Goal: Transaction & Acquisition: Purchase product/service

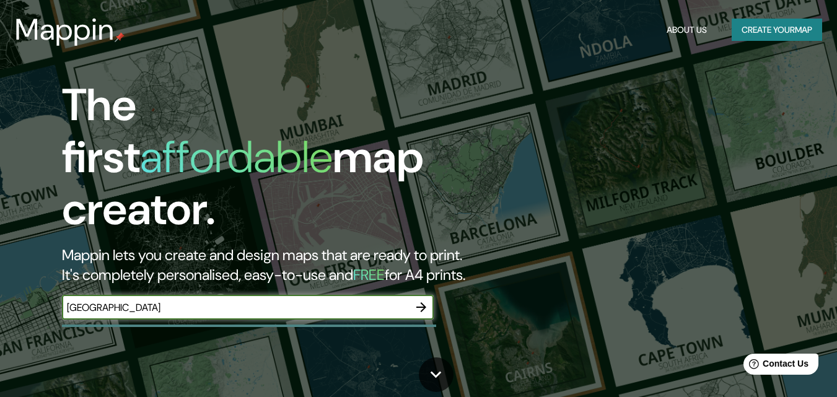
type input "[GEOGRAPHIC_DATA]"
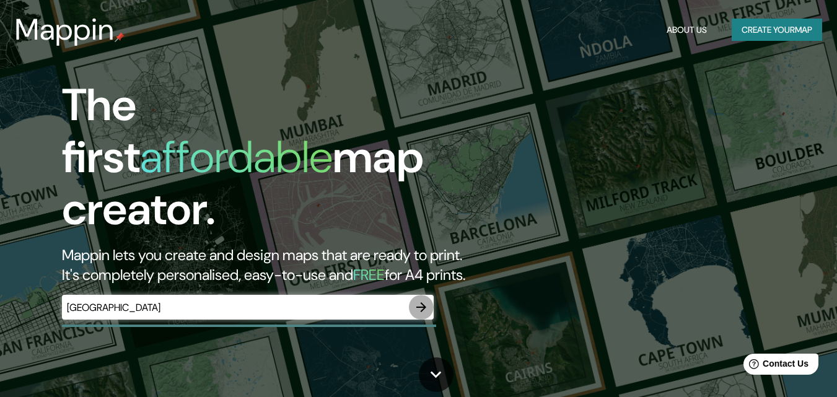
click at [424, 302] on icon "button" at bounding box center [421, 307] width 10 height 10
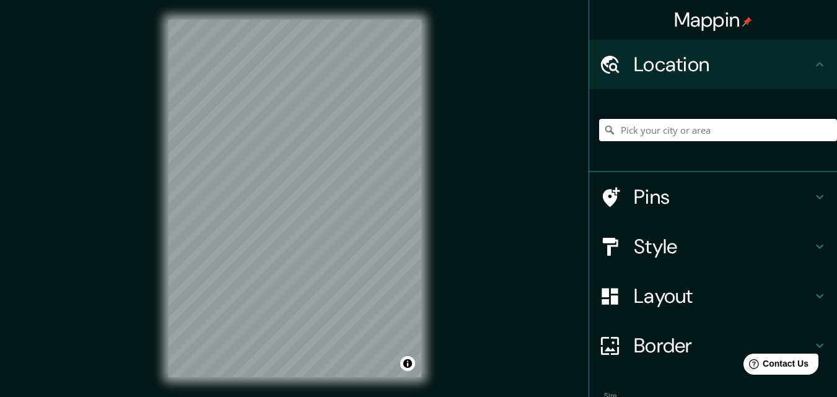
click at [488, 141] on div "Mappin Location Pins Style Layout Border Choose a border. Hint : you can make l…" at bounding box center [418, 208] width 837 height 417
click at [545, 126] on div "Mappin Location Pins Style Layout Border Choose a border. Hint : you can make l…" at bounding box center [418, 208] width 837 height 417
click at [529, 157] on div "Mappin Location Pins Style Layout Border Choose a border. Hint : you can make l…" at bounding box center [418, 208] width 837 height 417
click at [476, 29] on div "Mappin Location Pins Style Layout Border Choose a border. Hint : you can make l…" at bounding box center [418, 208] width 837 height 417
click at [448, 209] on div "Mappin Location Pins Style Layout Border Choose a border. Hint : you can make l…" at bounding box center [418, 208] width 837 height 417
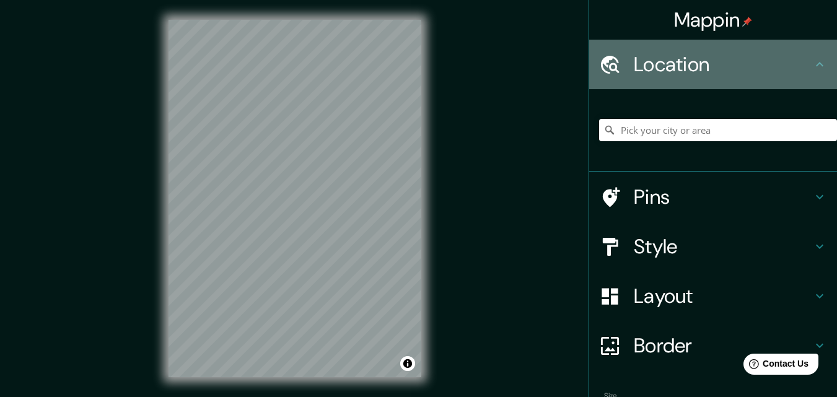
click at [798, 57] on h4 "Location" at bounding box center [723, 64] width 178 height 25
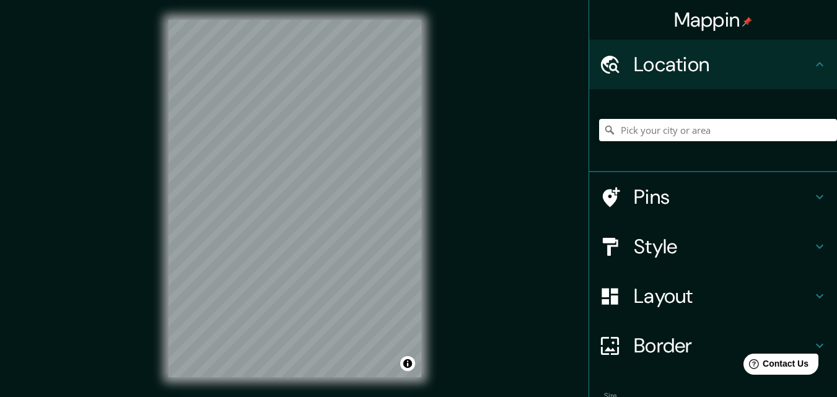
click at [812, 66] on icon at bounding box center [819, 64] width 15 height 15
click at [507, 181] on div "Mappin Ubicación Patas Estilo Disposición Borde Elige un borde. Consejo : puede…" at bounding box center [418, 208] width 837 height 417
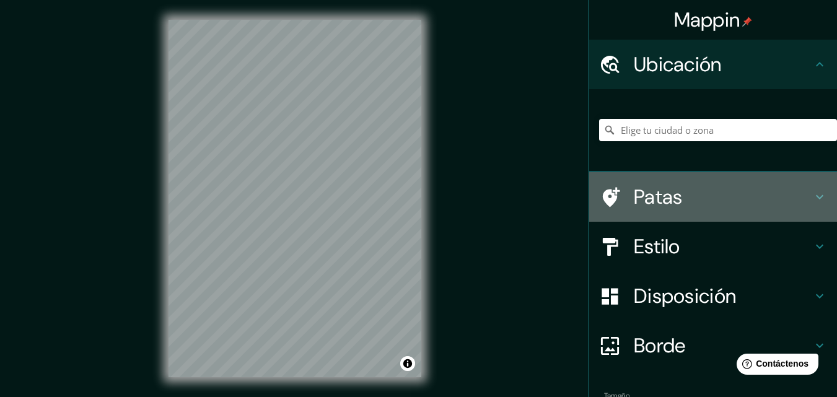
click at [741, 203] on h4 "Patas" at bounding box center [723, 197] width 178 height 25
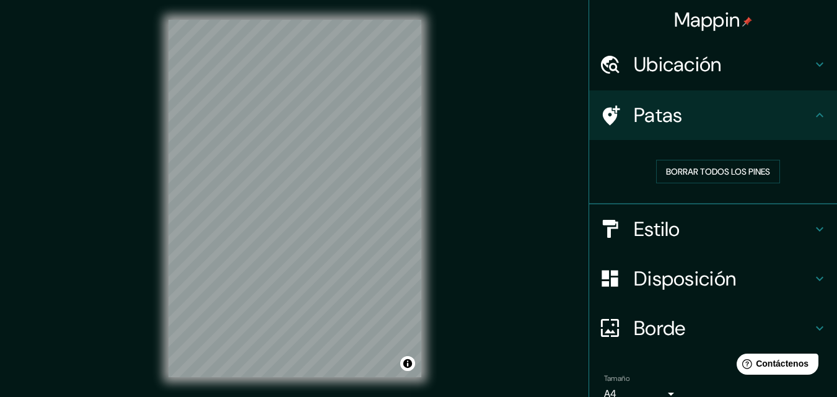
click at [739, 118] on h4 "Patas" at bounding box center [723, 115] width 178 height 25
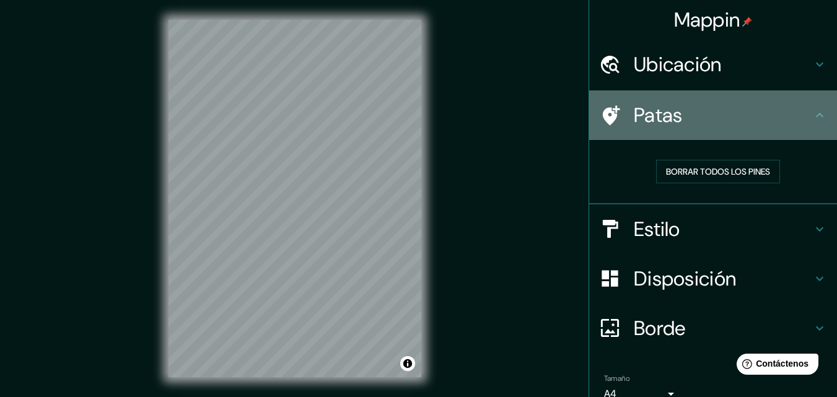
click at [812, 118] on icon at bounding box center [819, 115] width 15 height 15
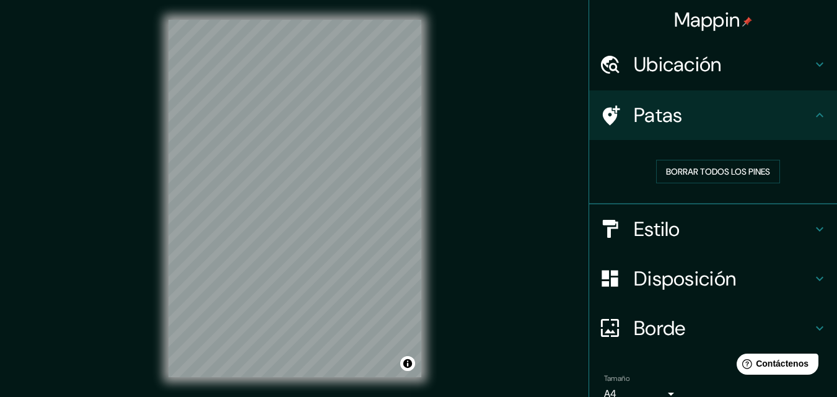
click at [545, 86] on div "Mappin Ubicación Patas Borrar todos los pines Estilo Disposición Borde Elige un…" at bounding box center [418, 208] width 837 height 417
click at [821, 113] on div "Patas" at bounding box center [713, 115] width 248 height 50
click at [787, 239] on h4 "Estilo" at bounding box center [723, 229] width 178 height 25
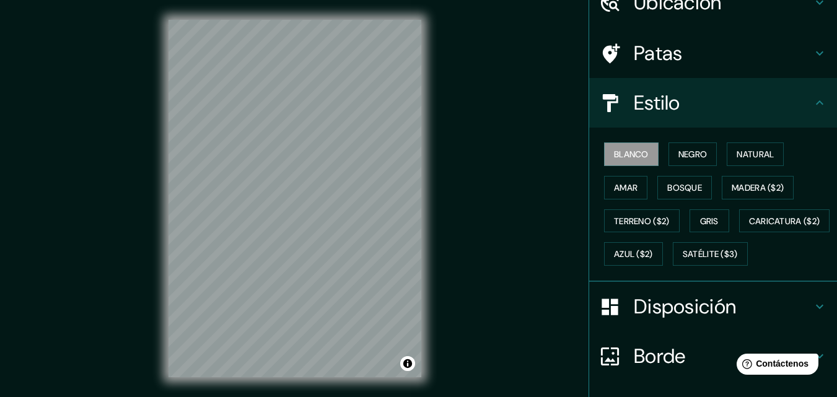
scroll to position [124, 0]
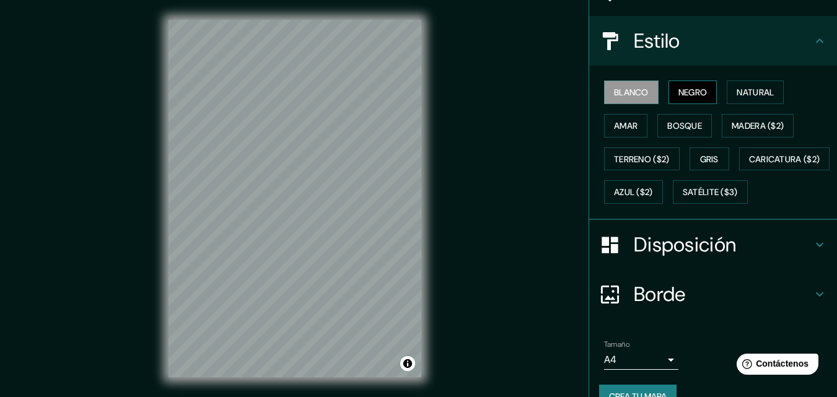
click at [678, 85] on font "Negro" at bounding box center [692, 92] width 29 height 16
click at [614, 87] on font "Blanco" at bounding box center [631, 92] width 35 height 11
click at [688, 89] on font "Negro" at bounding box center [692, 92] width 29 height 11
click at [740, 96] on font "Natural" at bounding box center [755, 92] width 37 height 11
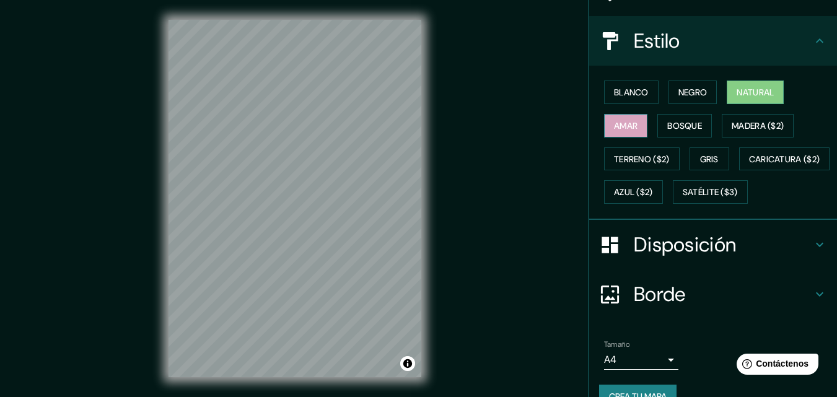
click at [621, 118] on font "Amar" at bounding box center [626, 126] width 24 height 16
click at [680, 135] on button "Bosque" at bounding box center [684, 126] width 55 height 24
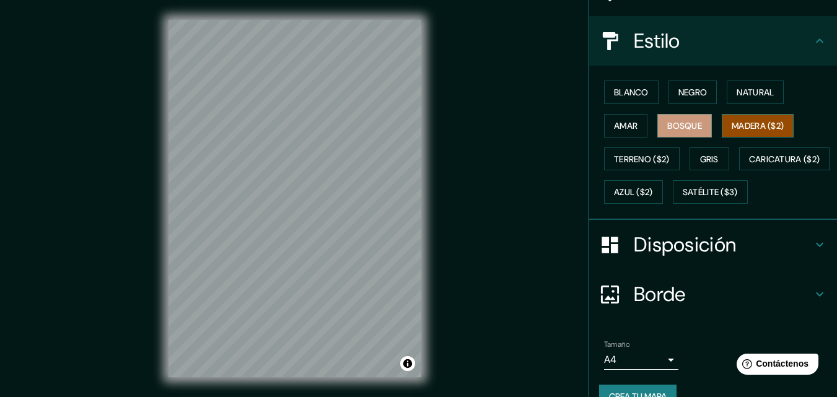
click at [778, 121] on font "Madera ($2)" at bounding box center [758, 125] width 52 height 11
click at [628, 159] on font "Terreno ($2)" at bounding box center [642, 159] width 56 height 11
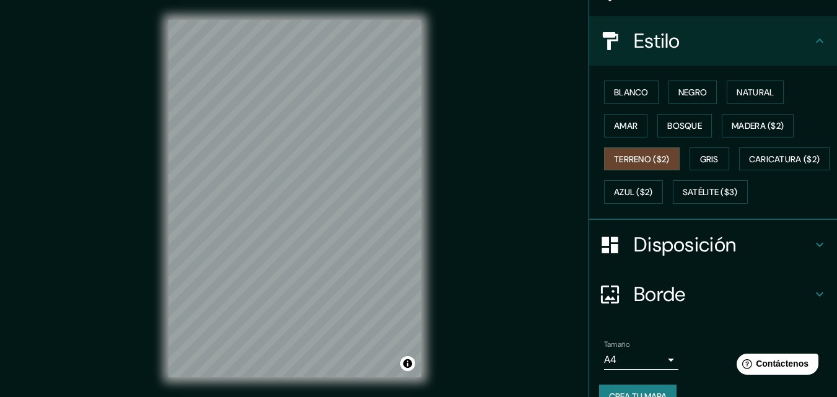
click at [364, 396] on html "Mappin Ubicación Patas Estilo Blanco Negro Natural [PERSON_NAME] ($2) Terreno (…" at bounding box center [418, 198] width 837 height 397
click at [85, 185] on div "Mappin Ubicación Patas Estilo Blanco Negro Natural [PERSON_NAME] ($2) Terreno (…" at bounding box center [418, 208] width 837 height 417
click at [614, 94] on font "Blanco" at bounding box center [631, 92] width 35 height 11
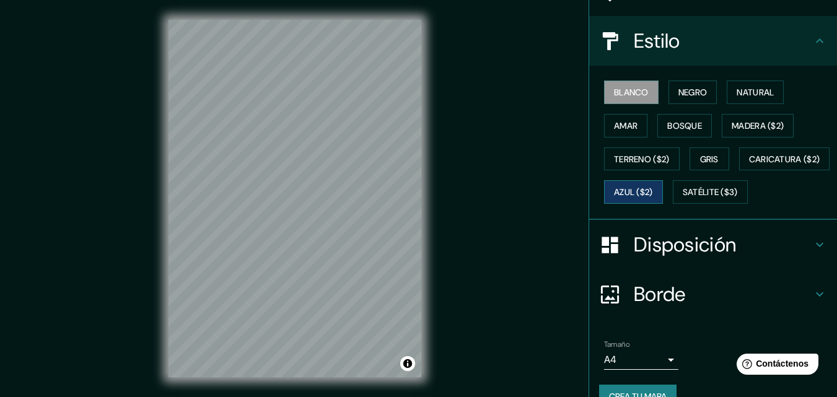
click at [653, 190] on font "Azul ($2)" at bounding box center [633, 192] width 39 height 11
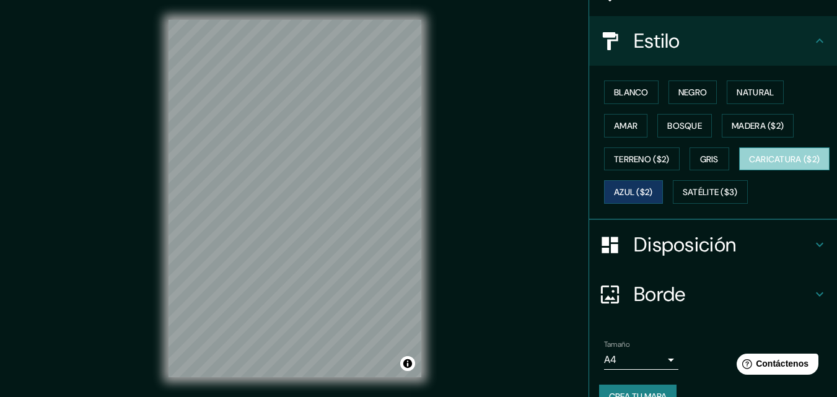
click at [749, 165] on font "Caricatura ($2)" at bounding box center [784, 159] width 71 height 11
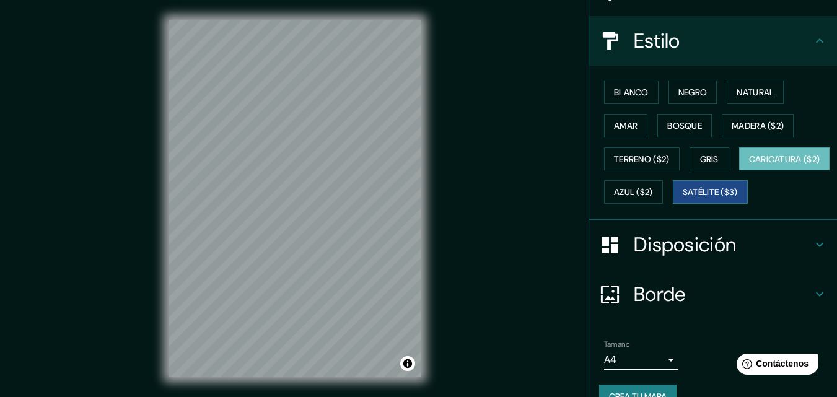
click at [683, 198] on font "Satélite ($3)" at bounding box center [710, 192] width 55 height 11
click at [749, 165] on font "Caricatura ($2)" at bounding box center [784, 159] width 71 height 11
click at [690, 151] on button "Gris" at bounding box center [709, 159] width 40 height 24
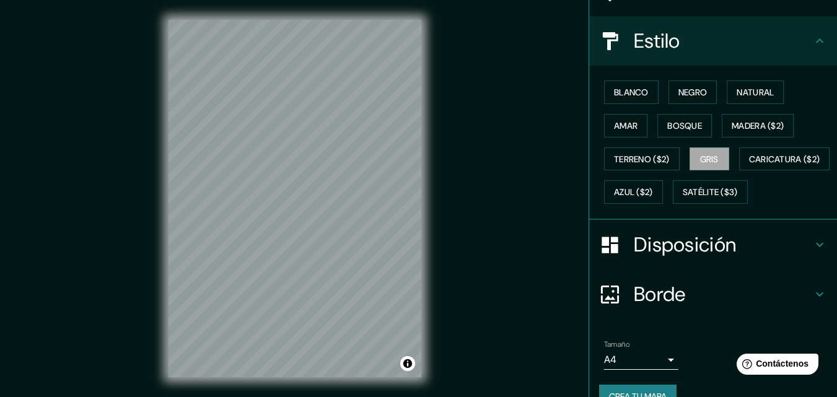
click at [424, 118] on div "© Mapbox © OpenStreetMap Improve this map" at bounding box center [295, 198] width 292 height 397
click at [687, 81] on button "Negro" at bounding box center [692, 93] width 49 height 24
click at [719, 258] on font "Disposición" at bounding box center [685, 245] width 102 height 26
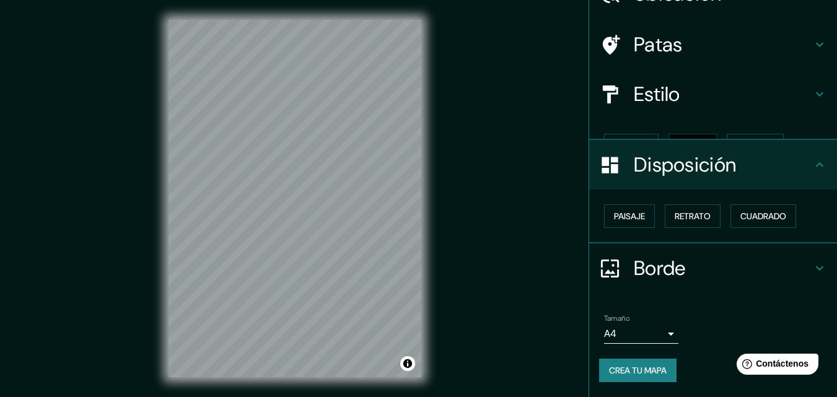
scroll to position [50, 0]
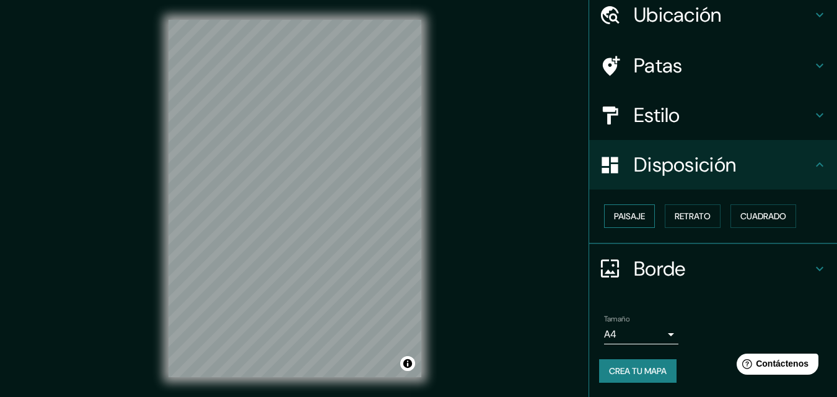
click at [644, 214] on button "Paisaje" at bounding box center [629, 216] width 51 height 24
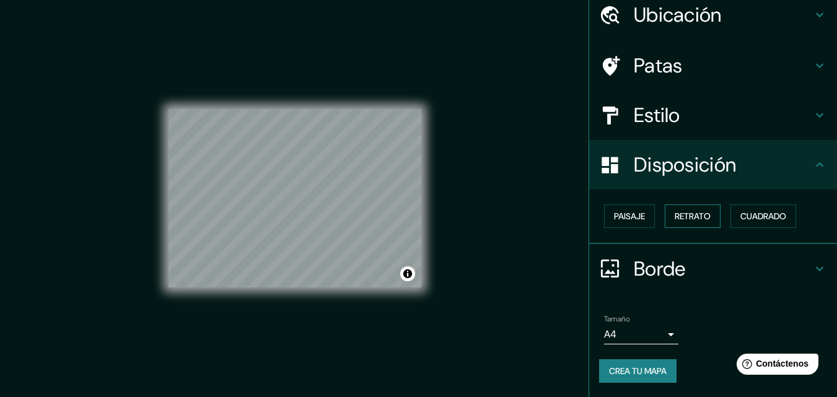
click at [691, 222] on font "Retrato" at bounding box center [693, 216] width 36 height 11
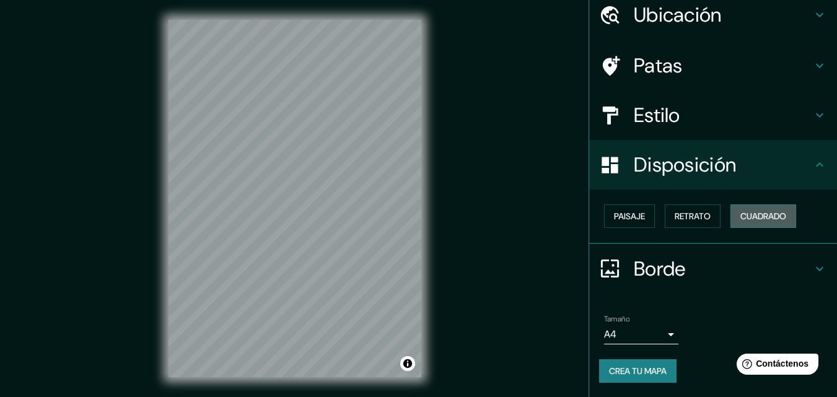
click at [741, 225] on button "Cuadrado" at bounding box center [763, 216] width 66 height 24
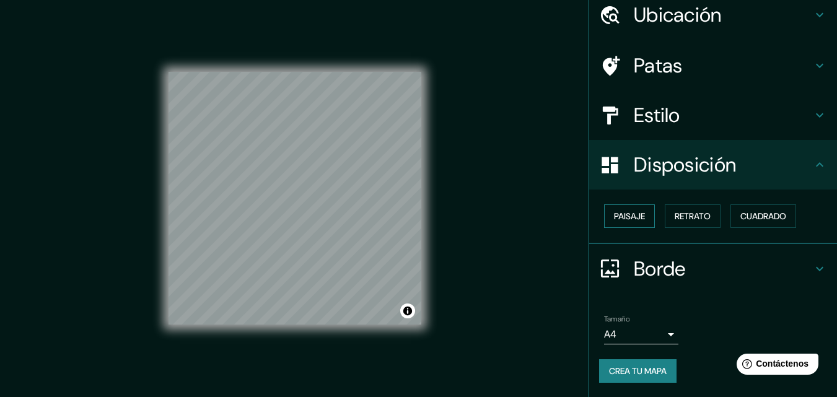
click at [614, 215] on font "Paisaje" at bounding box center [629, 216] width 31 height 11
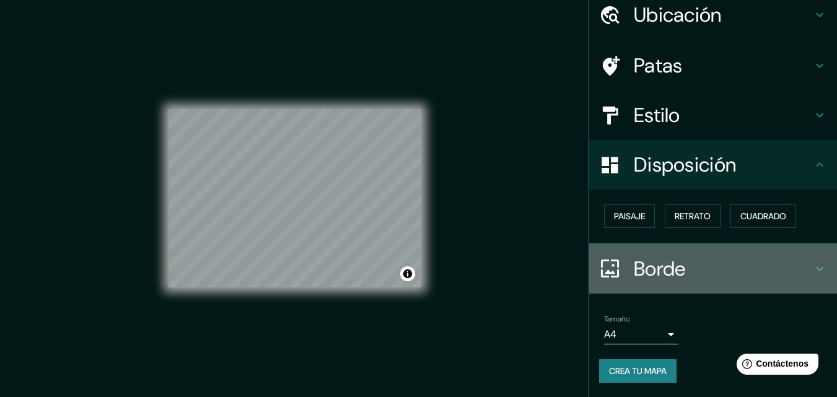
click at [658, 279] on font "Borde" at bounding box center [660, 269] width 52 height 26
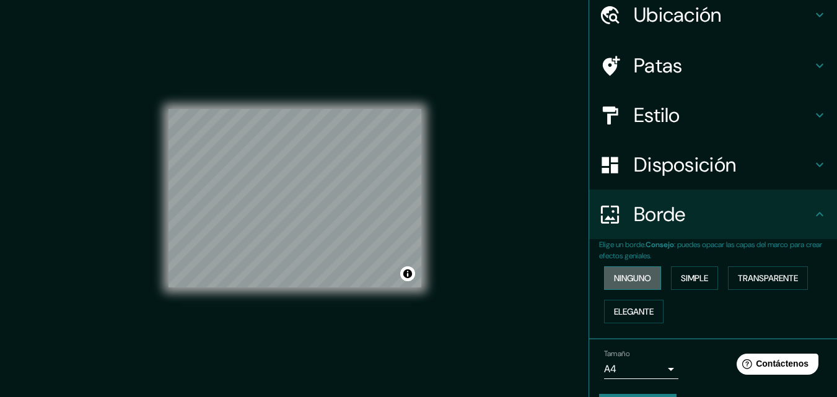
click at [647, 278] on button "Ninguno" at bounding box center [632, 278] width 57 height 24
click at [694, 281] on font "Simple" at bounding box center [694, 278] width 27 height 11
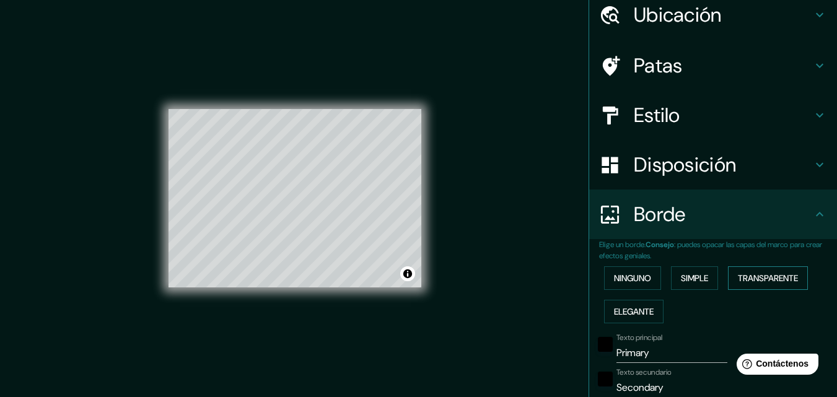
click at [769, 276] on font "Transparente" at bounding box center [768, 278] width 60 height 11
click at [646, 307] on font "Elegante" at bounding box center [634, 311] width 40 height 11
click at [636, 272] on font "Ninguno" at bounding box center [632, 278] width 37 height 16
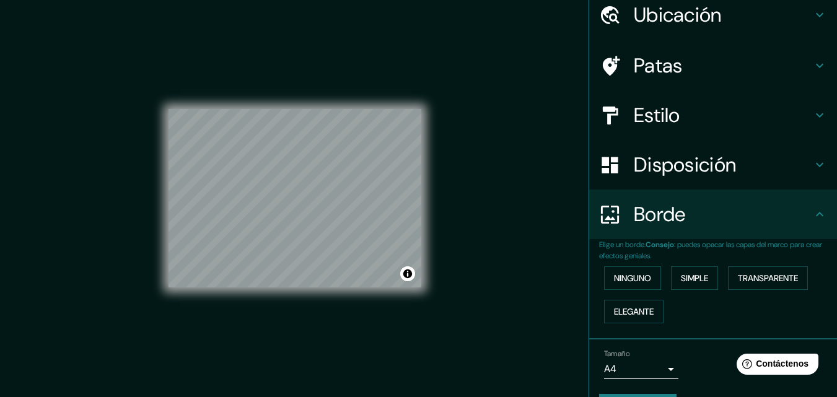
scroll to position [84, 0]
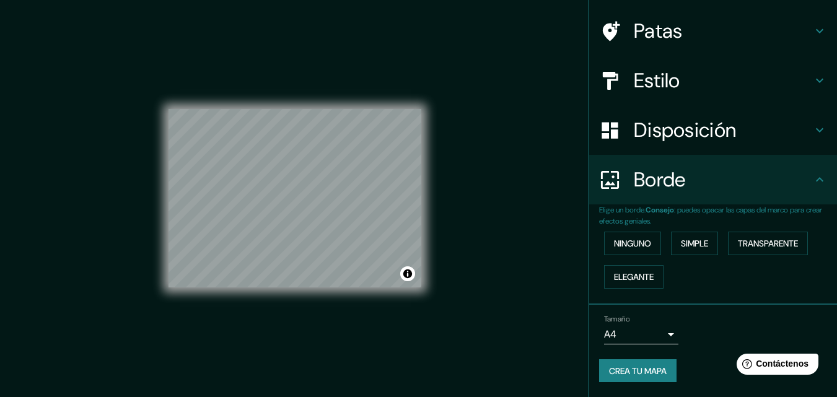
click at [657, 333] on body "Mappin Ubicación Patas Estilo Disposición Borde Elige un borde. Consejo : puede…" at bounding box center [418, 198] width 837 height 397
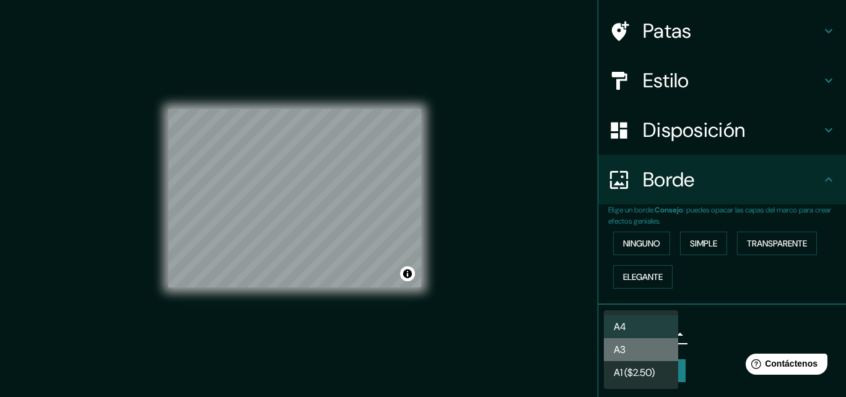
click at [650, 354] on li "A3" at bounding box center [641, 349] width 74 height 23
type input "a4"
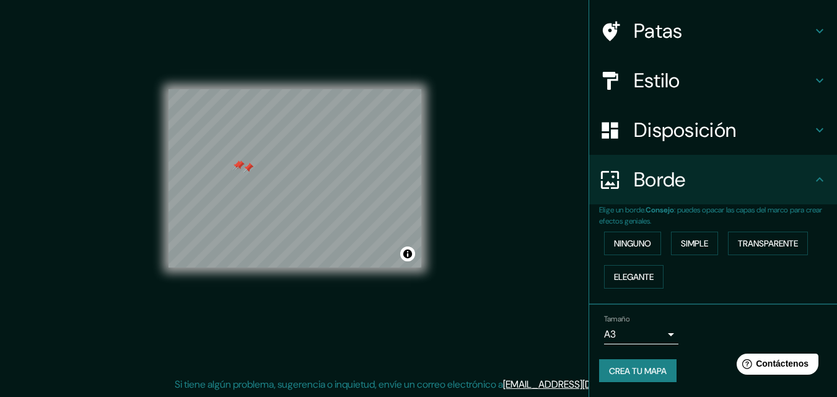
scroll to position [0, 0]
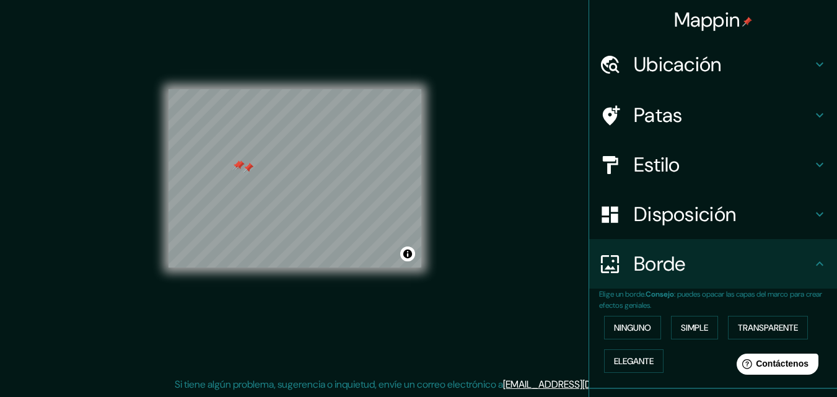
click at [714, 76] on h4 "Ubicación" at bounding box center [723, 64] width 178 height 25
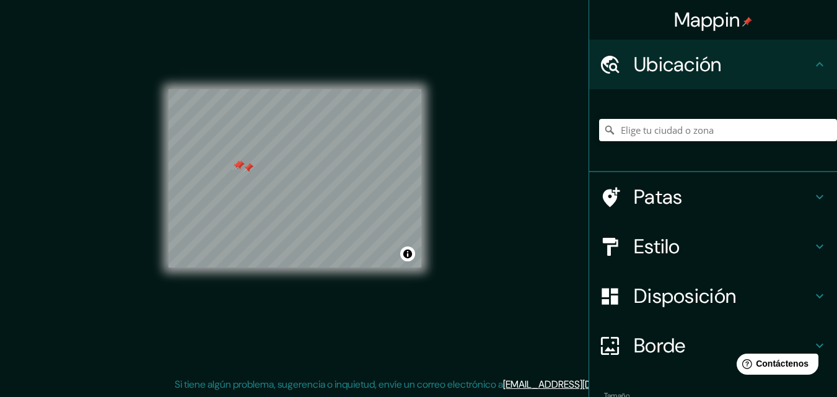
click at [714, 76] on h4 "Ubicación" at bounding box center [723, 64] width 178 height 25
click at [705, 186] on h4 "Patas" at bounding box center [723, 197] width 178 height 25
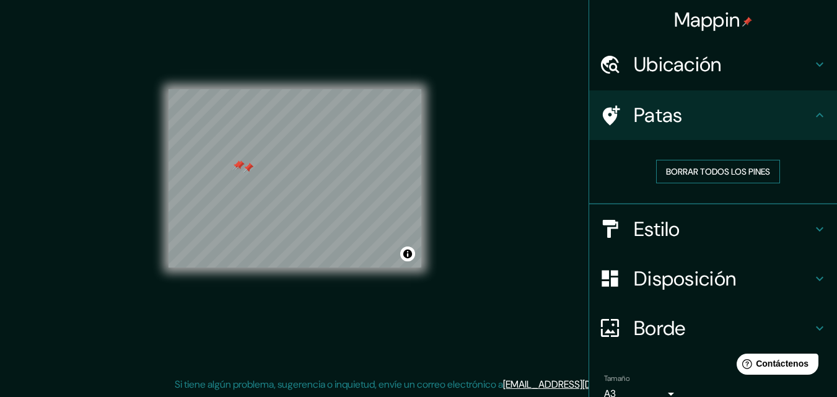
click at [709, 178] on font "Borrar todos los pines" at bounding box center [718, 172] width 104 height 16
click at [668, 327] on font "Borde" at bounding box center [660, 328] width 52 height 26
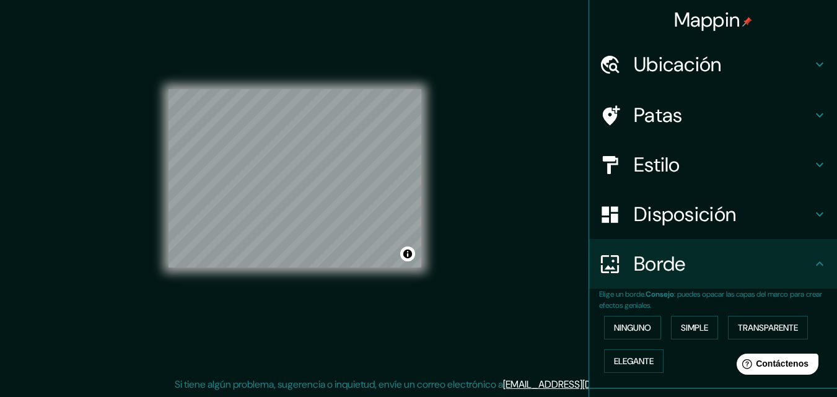
click at [678, 253] on font "Borde" at bounding box center [660, 264] width 52 height 26
click at [758, 209] on h4 "Disposición" at bounding box center [723, 214] width 178 height 25
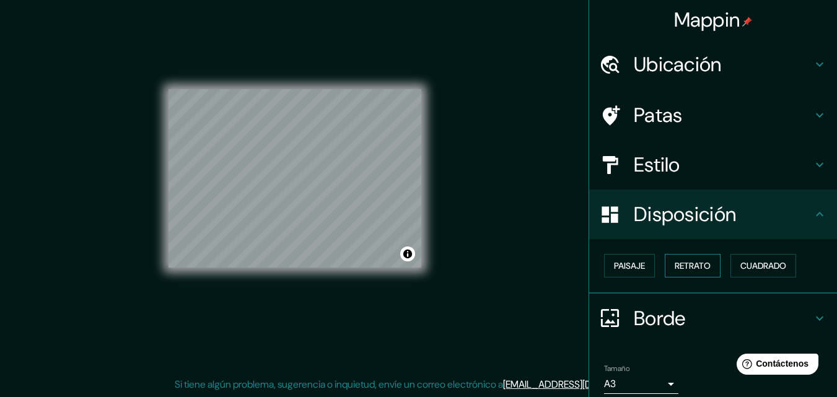
click at [702, 258] on font "Retrato" at bounding box center [693, 266] width 36 height 16
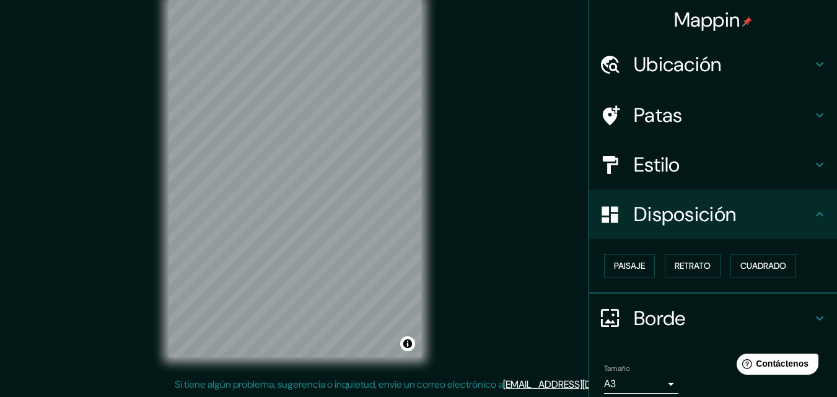
click at [458, 81] on div "Mappin Ubicación Patas Estilo Disposición Paisaje Retrato Cuadrado Borde Elige …" at bounding box center [418, 188] width 837 height 417
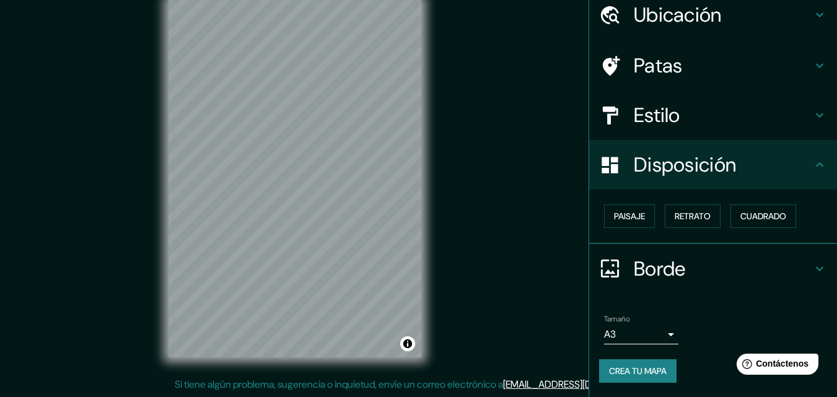
click at [640, 368] on font "Crea tu mapa" at bounding box center [638, 370] width 58 height 11
click at [659, 367] on font "Crea tu mapa" at bounding box center [638, 370] width 58 height 11
click at [646, 371] on font "Crea tu mapa" at bounding box center [638, 370] width 58 height 11
click at [806, 258] on div "Borde" at bounding box center [713, 269] width 248 height 50
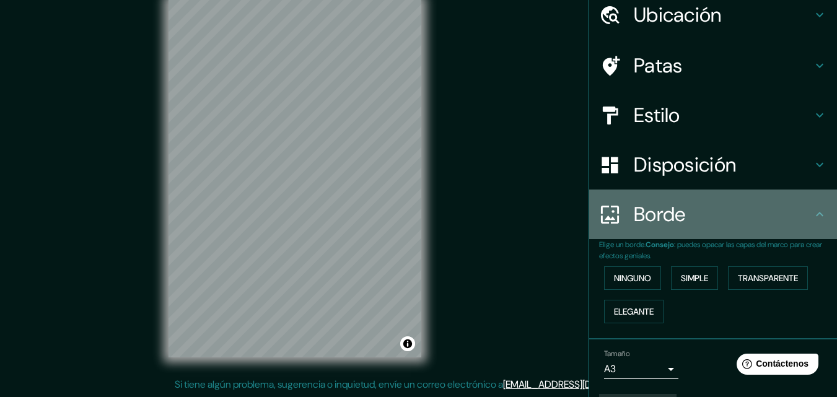
click at [795, 225] on h4 "Borde" at bounding box center [723, 214] width 178 height 25
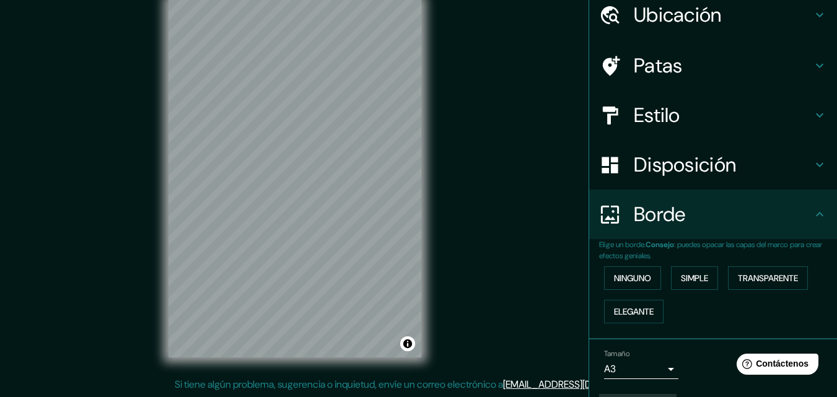
click at [798, 224] on h4 "Borde" at bounding box center [723, 214] width 178 height 25
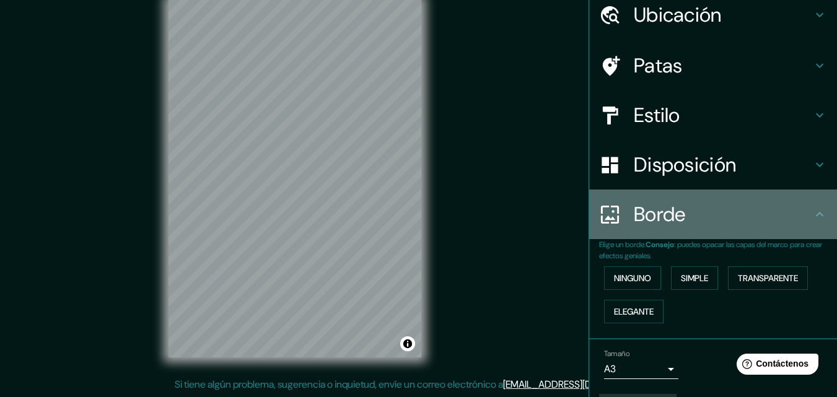
click at [812, 219] on icon at bounding box center [819, 214] width 15 height 15
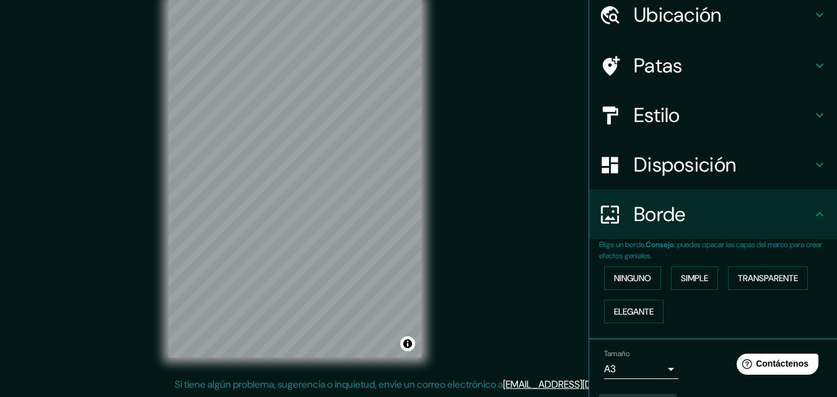
click at [794, 176] on h4 "Disposición" at bounding box center [723, 164] width 178 height 25
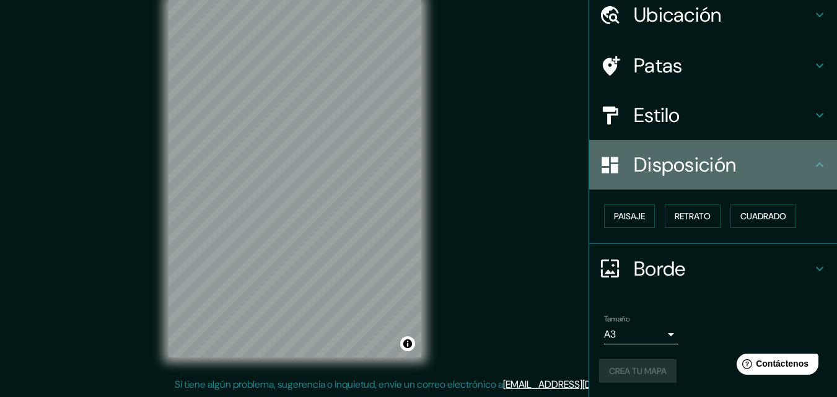
click at [794, 176] on h4 "Disposición" at bounding box center [723, 164] width 178 height 25
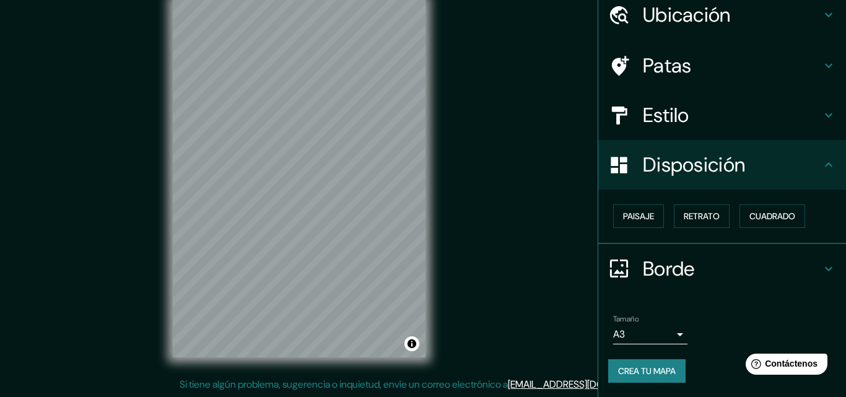
click at [657, 324] on body "Mappin Ubicación Patas Estilo Disposición Paisaje Retrato Cuadrado Borde Elige …" at bounding box center [423, 178] width 846 height 397
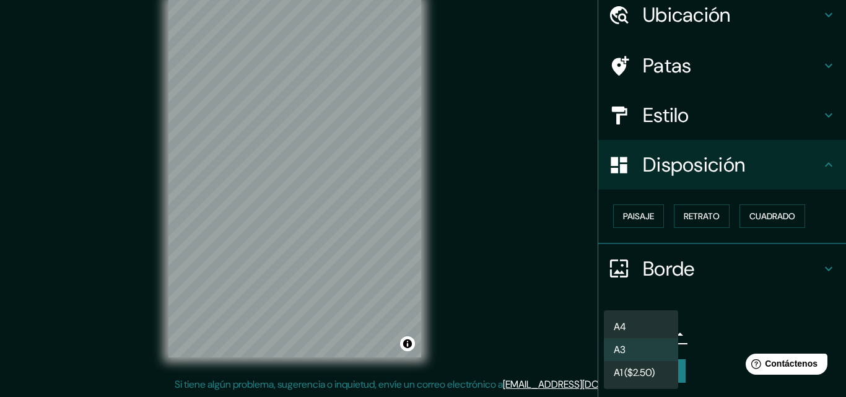
click at [721, 305] on div at bounding box center [423, 198] width 846 height 397
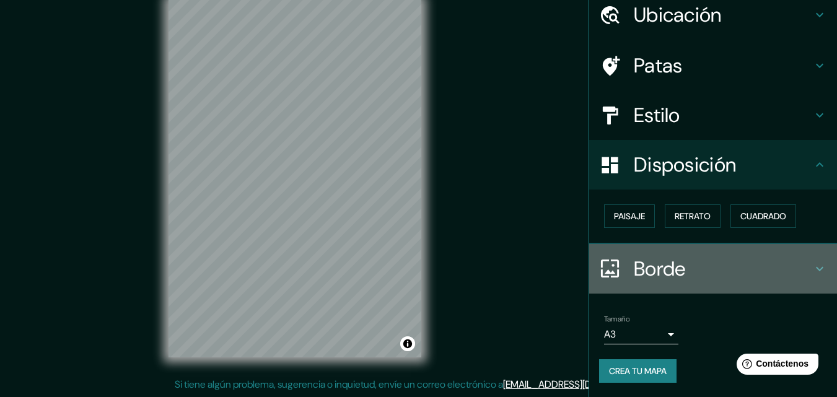
click at [736, 266] on h4 "Borde" at bounding box center [723, 268] width 178 height 25
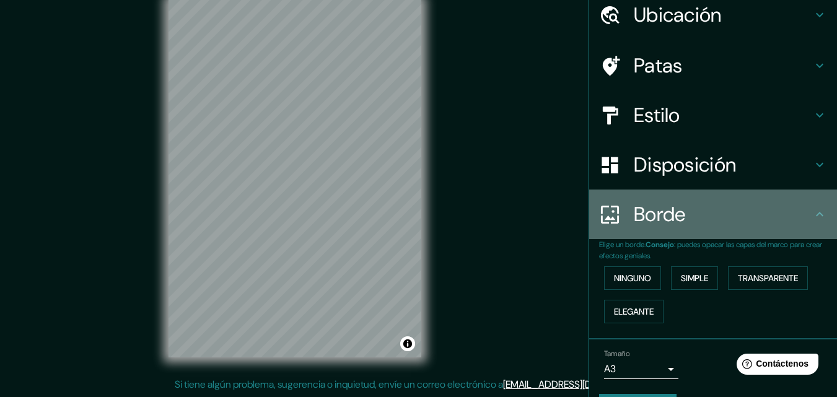
click at [722, 216] on h4 "Borde" at bounding box center [723, 214] width 178 height 25
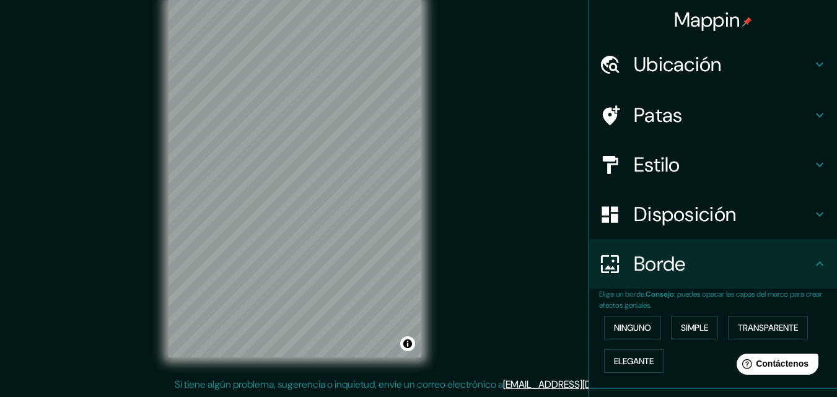
scroll to position [0, 0]
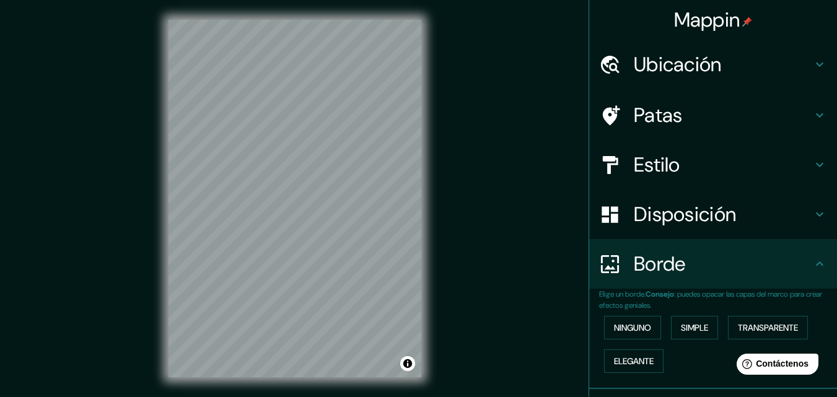
click at [724, 19] on font "Mappin" at bounding box center [707, 20] width 66 height 26
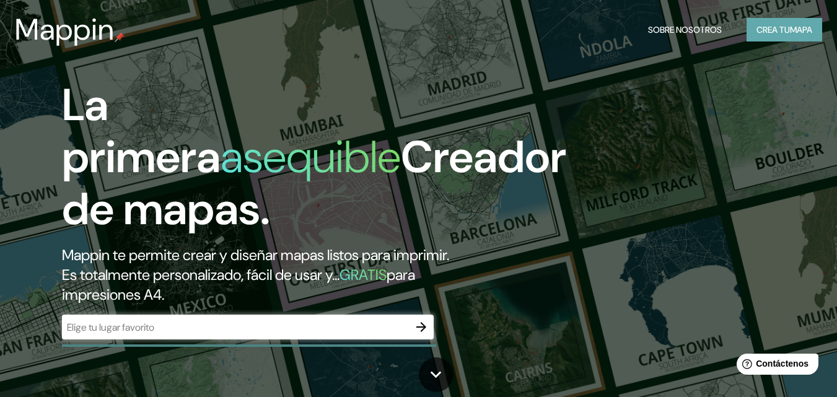
click at [779, 20] on button "Crea tu mapa" at bounding box center [784, 30] width 76 height 24
